Goal: Information Seeking & Learning: Learn about a topic

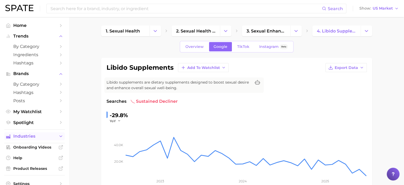
click at [58, 134] on button "Industries" at bounding box center [34, 136] width 61 height 8
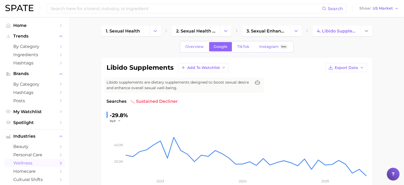
click at [58, 164] on icon "Sidebar" at bounding box center [60, 162] width 5 height 5
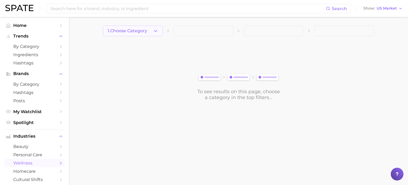
click at [158, 31] on icon "button" at bounding box center [156, 31] width 6 height 6
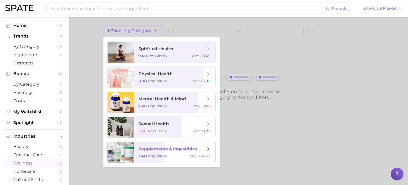
click at [176, 148] on span "supplements & ingestibles" at bounding box center [167, 148] width 59 height 5
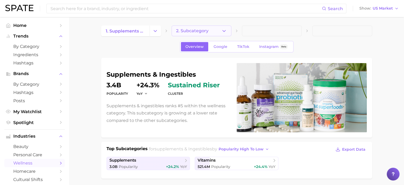
click at [221, 30] on icon "button" at bounding box center [224, 31] width 6 height 6
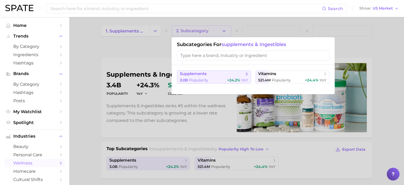
click at [208, 75] on span "supplements" at bounding box center [212, 73] width 65 height 5
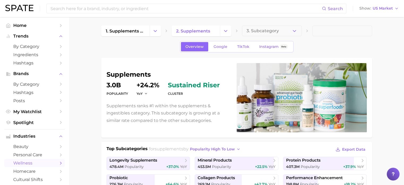
click at [260, 33] on span "3. Subcategory" at bounding box center [263, 30] width 32 height 5
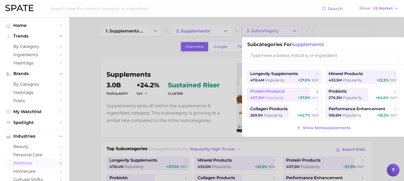
click at [260, 96] on span "407.3m" at bounding box center [257, 97] width 14 height 5
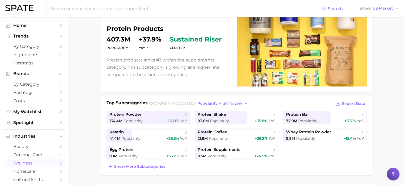
scroll to position [46, 0]
click at [150, 117] on link "protein powder 134.4m Popularity +28.1% YoY" at bounding box center [149, 117] width 84 height 13
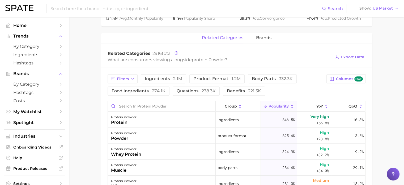
scroll to position [231, 0]
click at [148, 77] on span "ingredients 2.1m" at bounding box center [163, 79] width 37 height 4
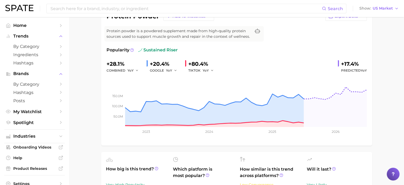
scroll to position [0, 0]
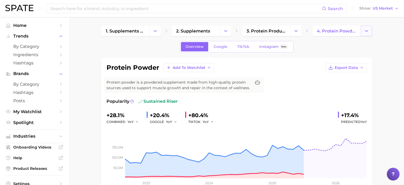
click at [364, 30] on icon "Change Category" at bounding box center [367, 31] width 6 height 6
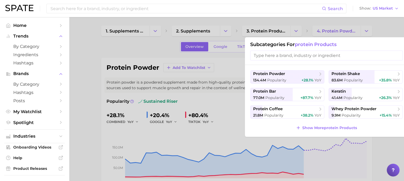
click at [273, 31] on div at bounding box center [202, 90] width 404 height 181
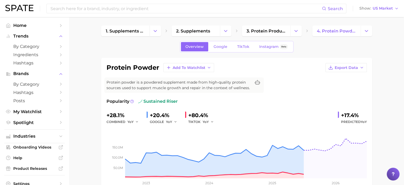
click at [273, 31] on span "3. protein products" at bounding box center [266, 30] width 39 height 5
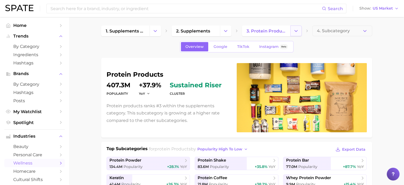
click at [297, 32] on icon "Change Category" at bounding box center [296, 31] width 6 height 6
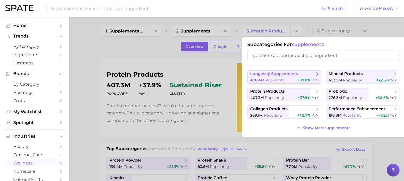
drag, startPoint x: 321, startPoint y: 74, endPoint x: 287, endPoint y: 75, distance: 34.0
click at [287, 75] on span "longevity supplements" at bounding box center [274, 73] width 48 height 5
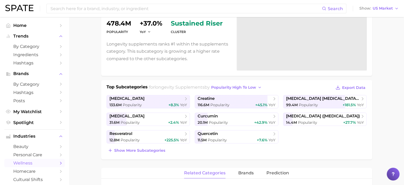
scroll to position [63, 0]
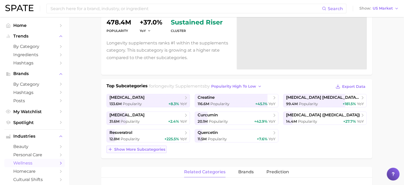
click at [151, 147] on span "Show more subcategories" at bounding box center [139, 149] width 51 height 5
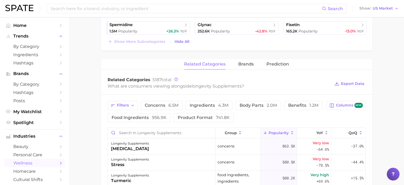
scroll to position [247, 0]
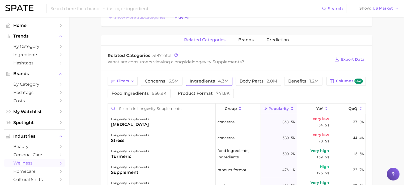
click at [207, 79] on span "ingredients 4.3m" at bounding box center [209, 81] width 39 height 4
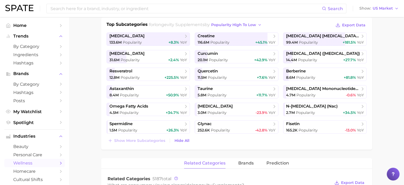
scroll to position [0, 0]
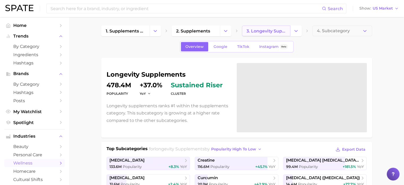
click at [260, 27] on link "3. longevity supplements" at bounding box center [266, 31] width 48 height 11
click at [298, 33] on icon "Change Category" at bounding box center [296, 31] width 6 height 6
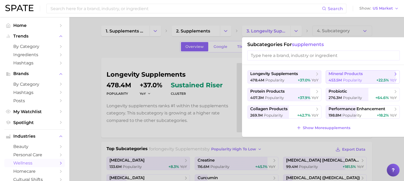
click at [334, 78] on span "453.5m" at bounding box center [335, 80] width 13 height 5
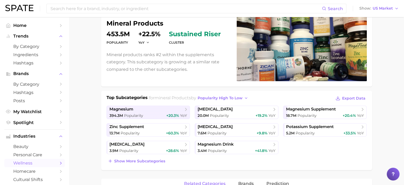
scroll to position [63, 0]
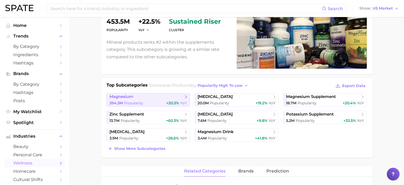
click at [121, 103] on span "394.3m" at bounding box center [116, 102] width 14 height 5
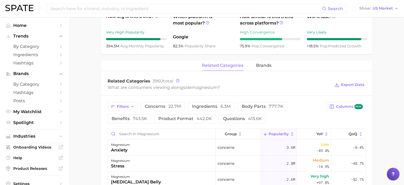
scroll to position [245, 0]
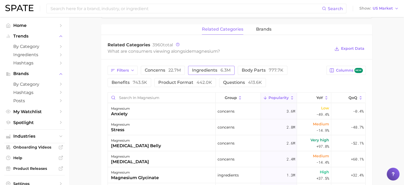
click at [206, 68] on span "ingredients 6.3m" at bounding box center [211, 70] width 39 height 4
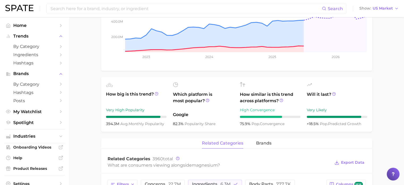
scroll to position [0, 0]
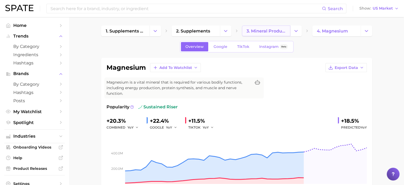
click at [279, 32] on span "3. mineral products" at bounding box center [266, 30] width 39 height 5
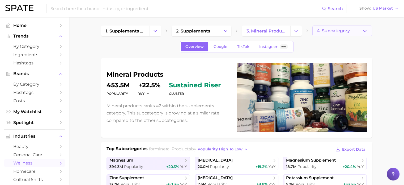
click at [367, 28] on icon "button" at bounding box center [365, 31] width 6 height 6
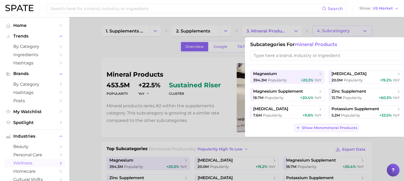
click at [313, 128] on span "Show More mineral products" at bounding box center [329, 127] width 55 height 5
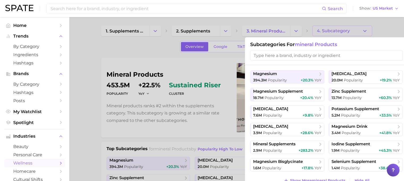
click at [273, 29] on div at bounding box center [202, 90] width 404 height 181
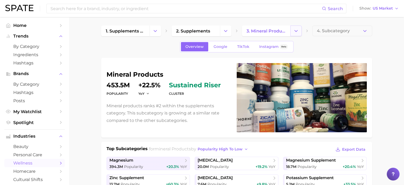
click at [298, 29] on icon "Change Category" at bounding box center [296, 31] width 6 height 6
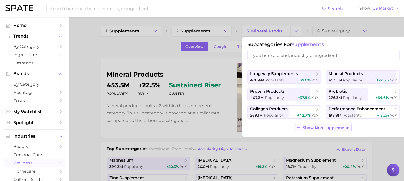
click at [326, 125] on span "Show More supplements" at bounding box center [327, 127] width 48 height 5
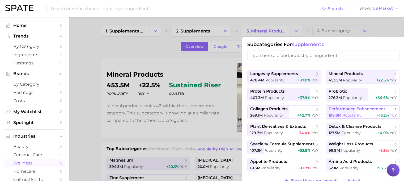
click at [338, 114] on span "198.8m" at bounding box center [335, 115] width 13 height 5
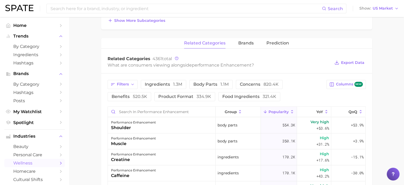
scroll to position [192, 0]
click at [163, 80] on button "ingredients 1.3m" at bounding box center [163, 83] width 45 height 9
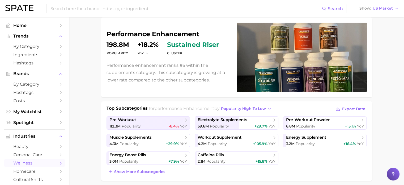
scroll to position [42, 0]
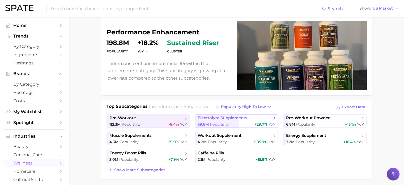
click at [219, 122] on span "Popularity" at bounding box center [219, 124] width 19 height 5
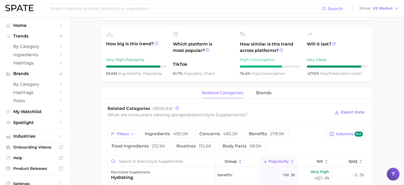
scroll to position [182, 0]
click at [162, 134] on span "ingredients 492.0k" at bounding box center [167, 133] width 44 height 4
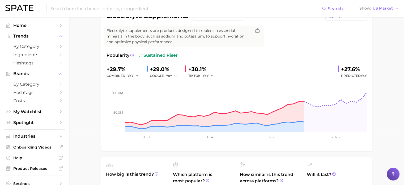
scroll to position [0, 0]
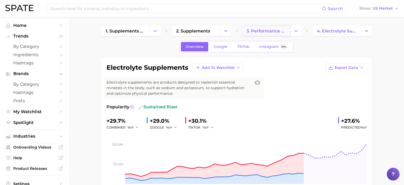
click at [273, 31] on span "3. performance enhancement" at bounding box center [266, 30] width 39 height 5
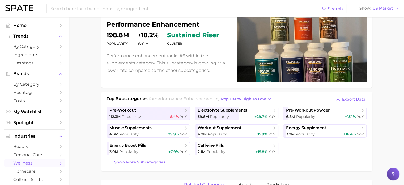
scroll to position [50, 0]
click at [143, 161] on span "Show more subcategories" at bounding box center [139, 162] width 51 height 5
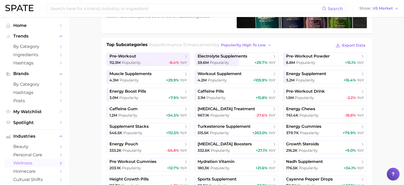
scroll to position [105, 0]
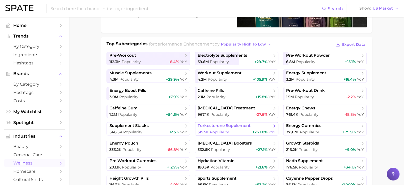
click at [244, 127] on span "turkesterone supplement" at bounding box center [224, 125] width 53 height 5
